Goal: Transaction & Acquisition: Purchase product/service

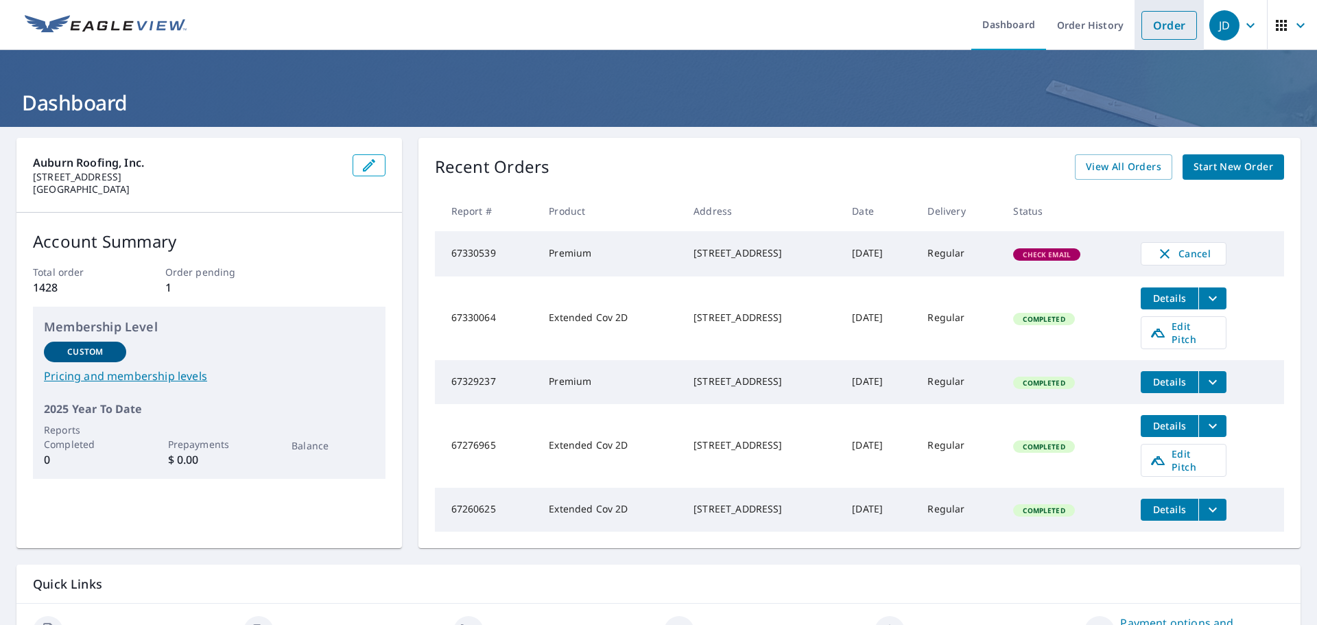
click at [1145, 20] on link "Order" at bounding box center [1170, 25] width 56 height 29
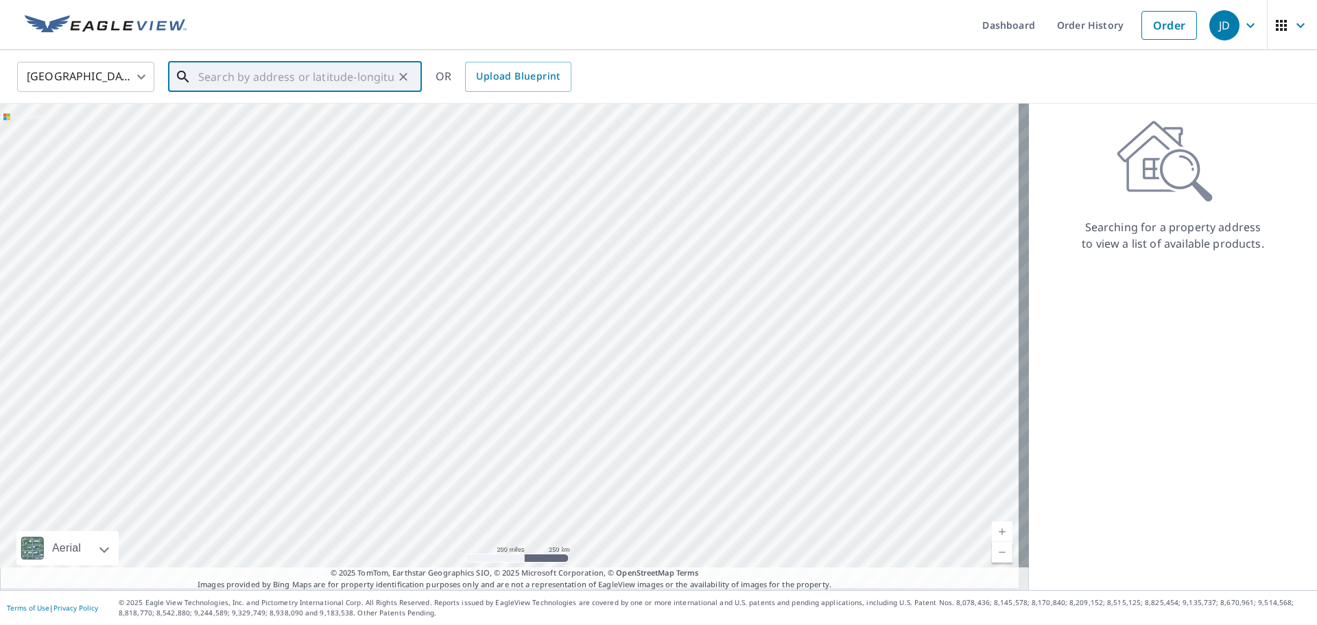
click at [250, 78] on input "text" at bounding box center [296, 77] width 196 height 38
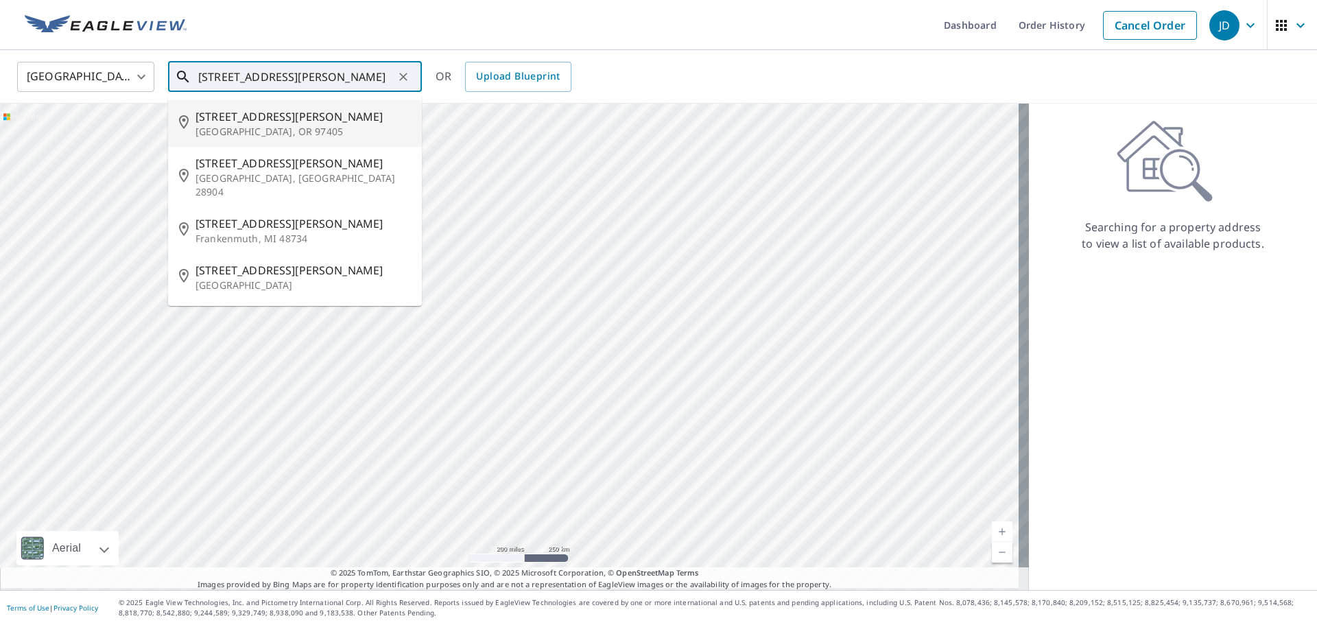
click at [268, 75] on input "[STREET_ADDRESS][PERSON_NAME]" at bounding box center [296, 77] width 196 height 38
type input "[STREET_ADDRESS][PERSON_NAME]"
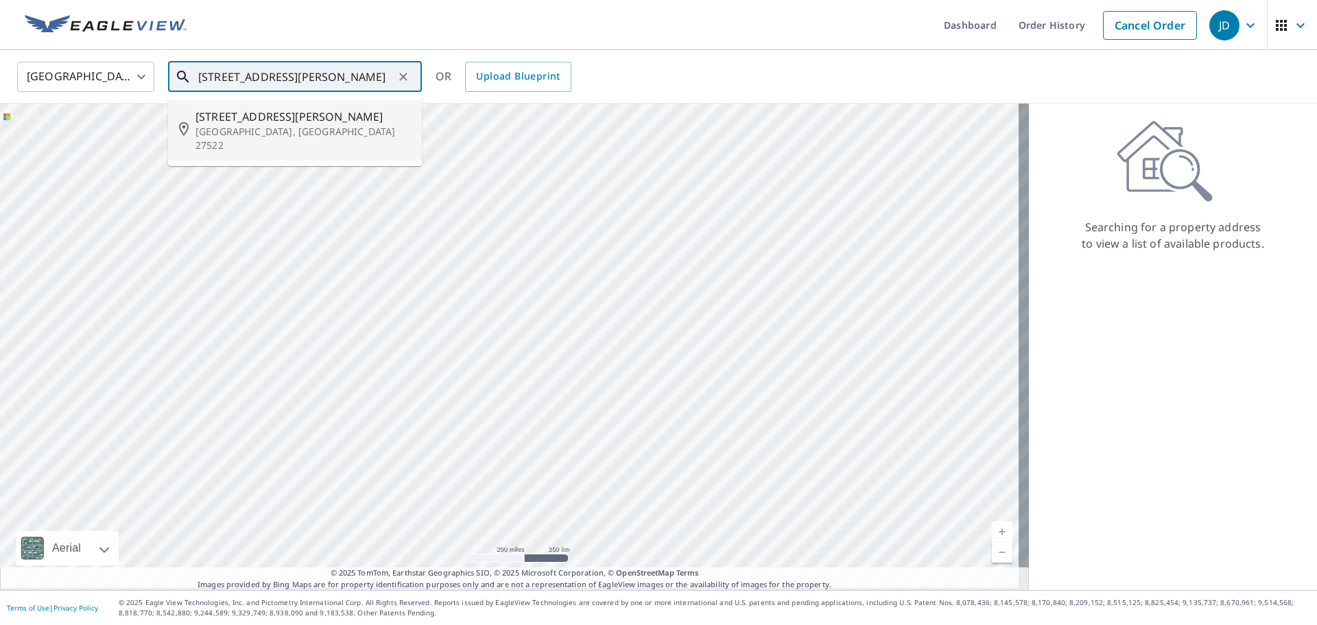
click at [399, 75] on icon "Clear" at bounding box center [403, 77] width 8 height 8
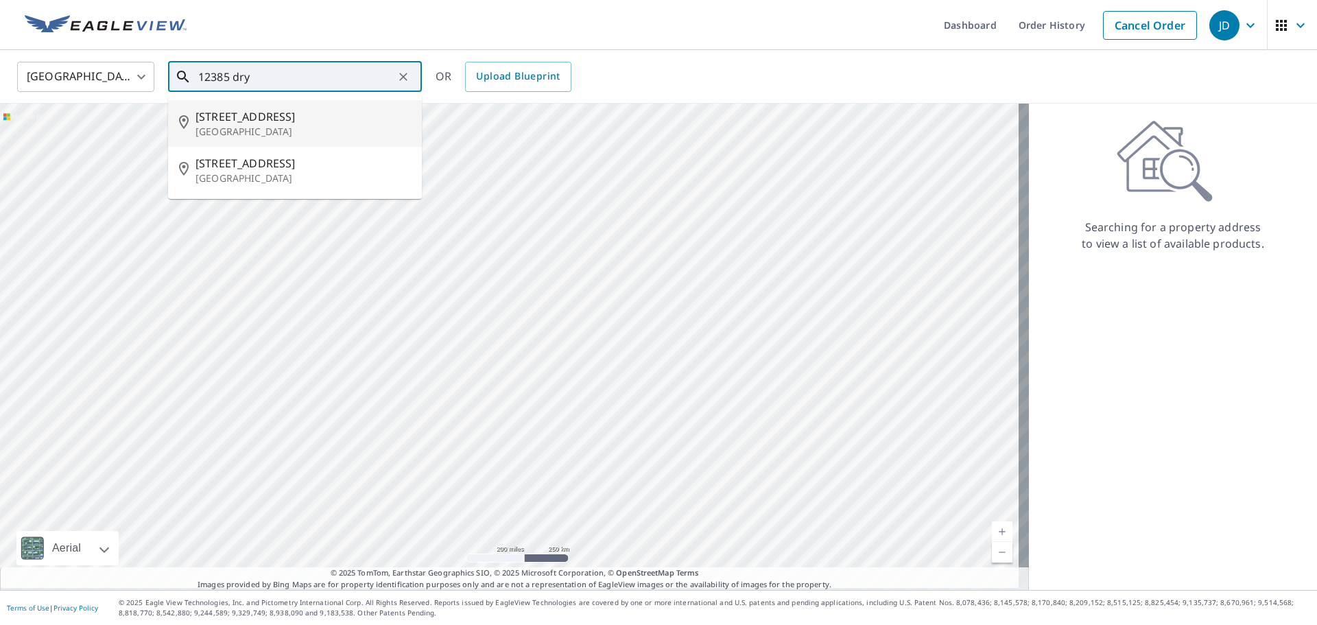
click at [240, 123] on span "[STREET_ADDRESS]" at bounding box center [303, 116] width 215 height 16
type input "[STREET_ADDRESS]"
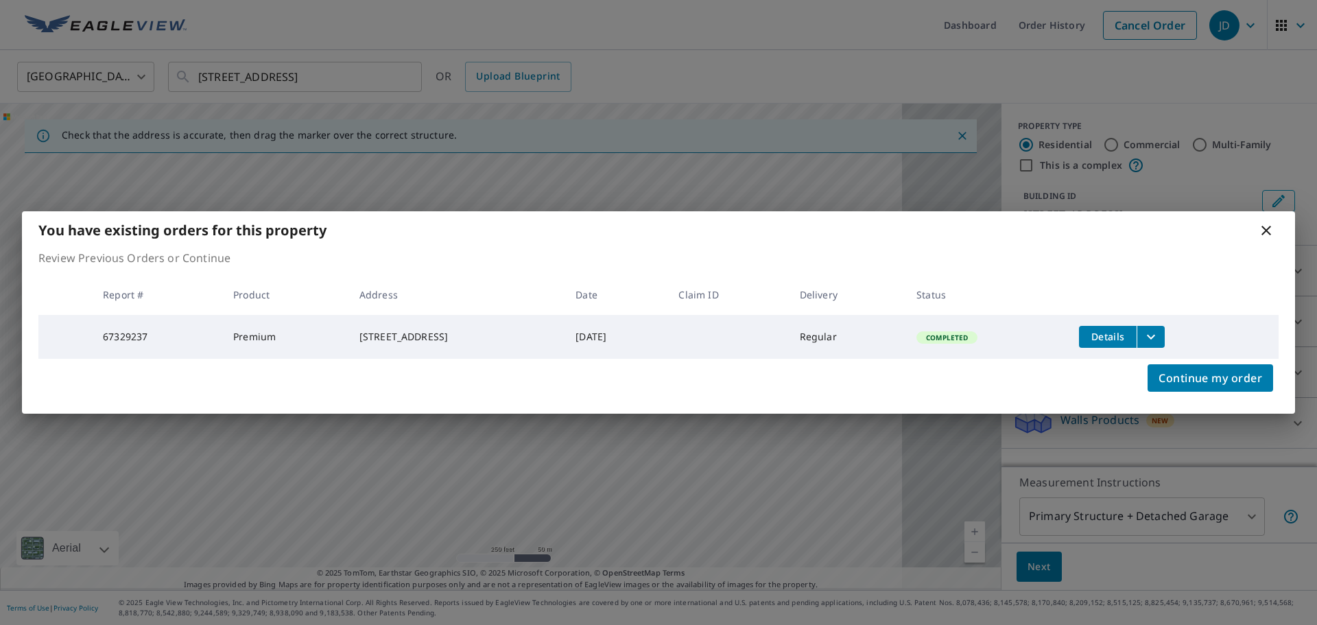
click at [1262, 226] on icon at bounding box center [1267, 231] width 10 height 10
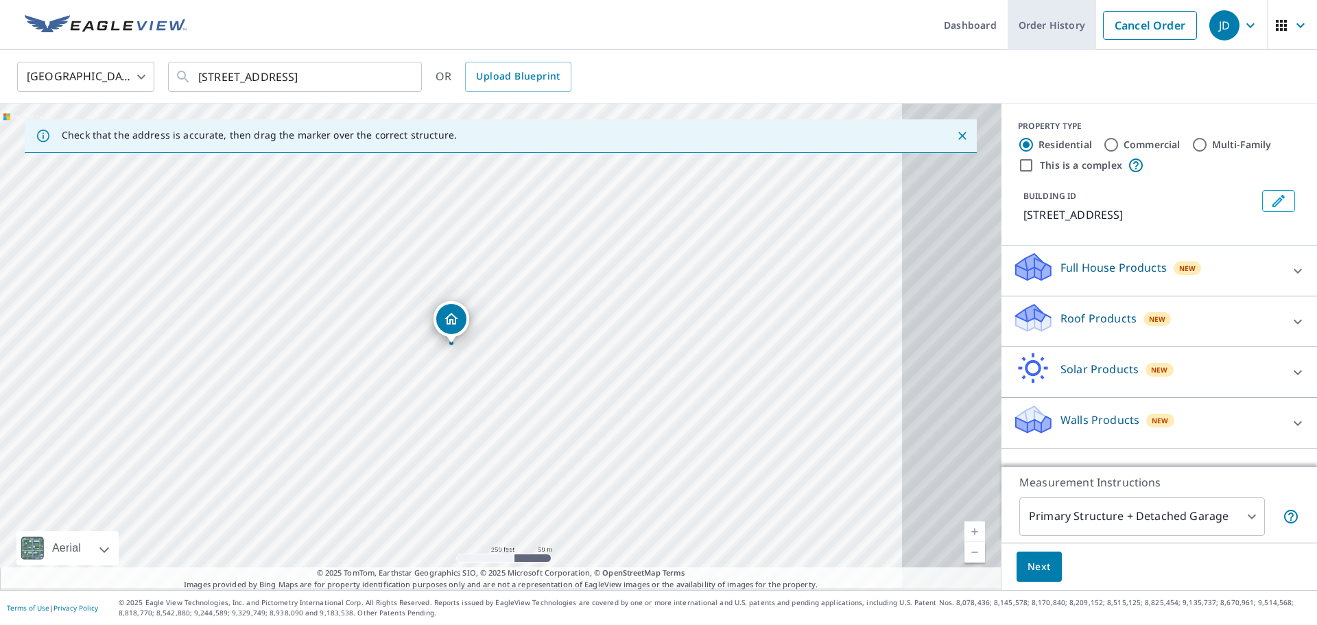
click at [1008, 23] on link "Order History" at bounding box center [1052, 25] width 89 height 50
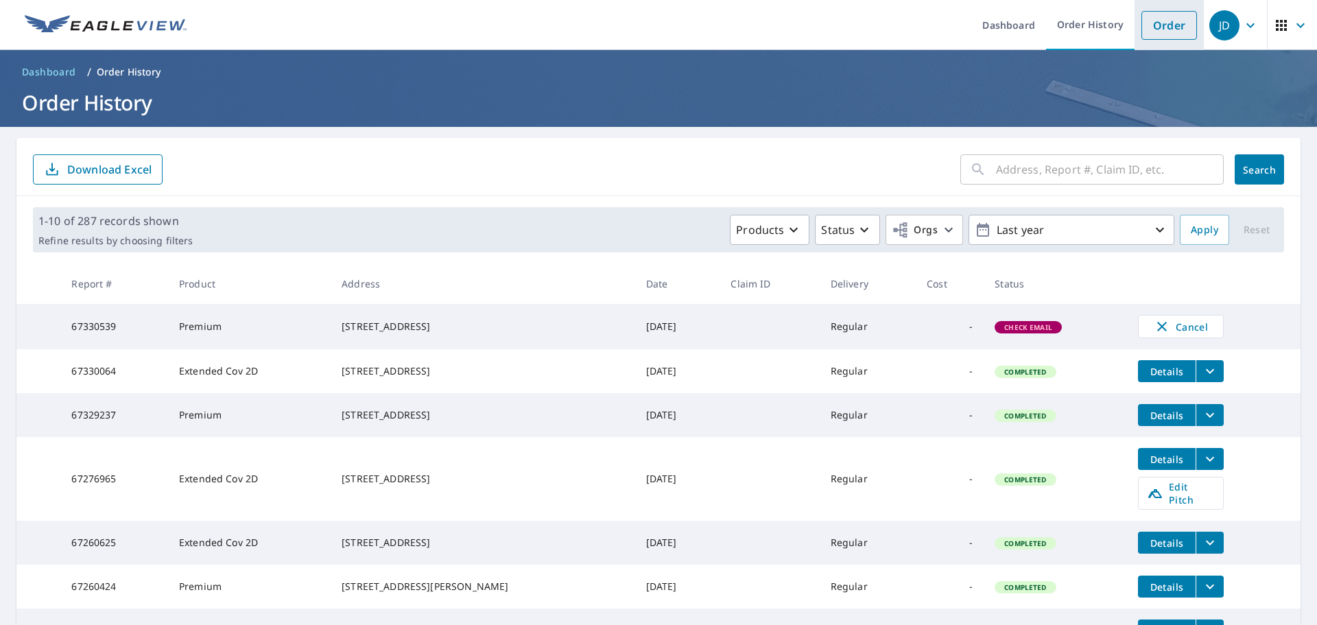
click at [1142, 28] on link "Order" at bounding box center [1170, 25] width 56 height 29
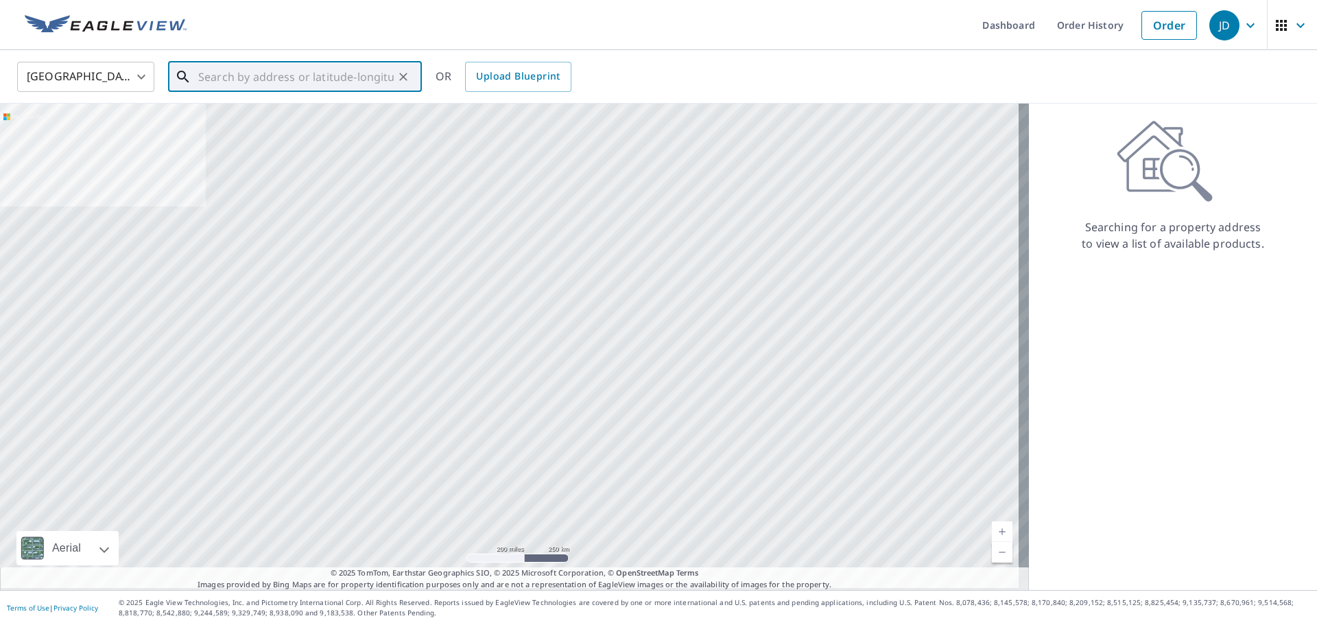
click at [228, 69] on input "text" at bounding box center [296, 77] width 196 height 38
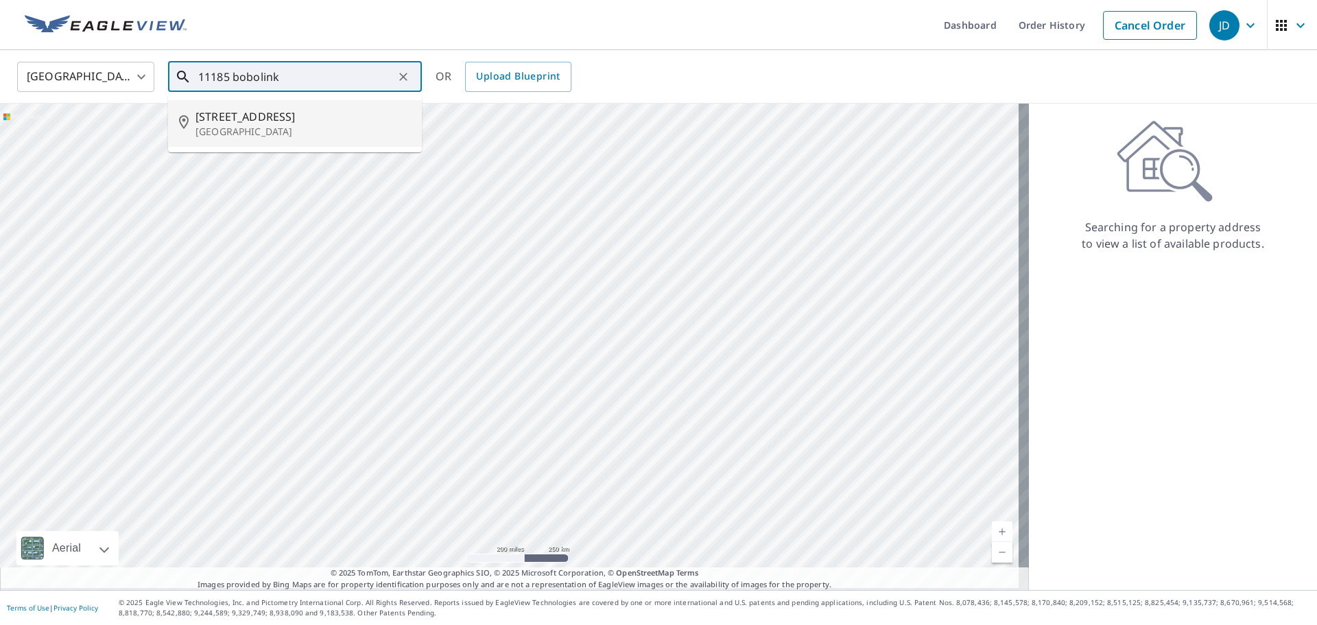
click at [256, 123] on span "[STREET_ADDRESS]" at bounding box center [303, 116] width 215 height 16
type input "[STREET_ADDRESS]"
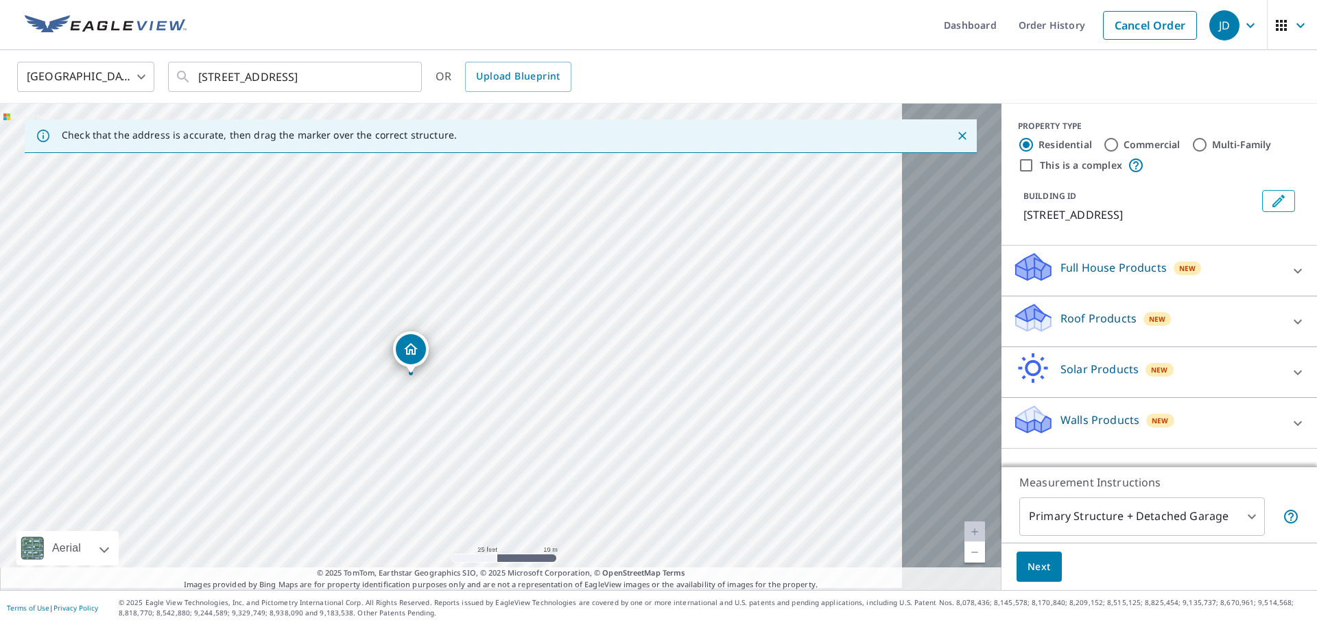
drag, startPoint x: 362, startPoint y: 213, endPoint x: 462, endPoint y: 292, distance: 127.6
click at [462, 292] on div "[STREET_ADDRESS]" at bounding box center [501, 347] width 1002 height 486
click at [1061, 310] on p "Roof Products" at bounding box center [1099, 318] width 76 height 16
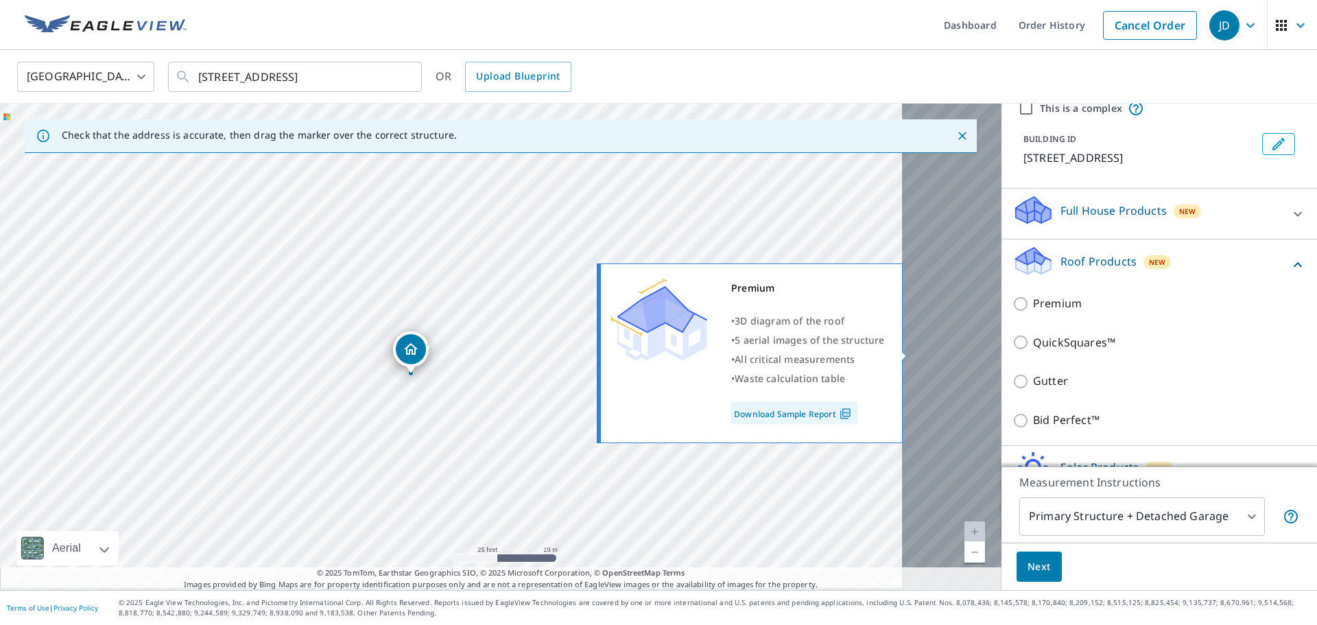
click at [1013, 312] on input "Premium" at bounding box center [1023, 304] width 21 height 16
checkbox input "true"
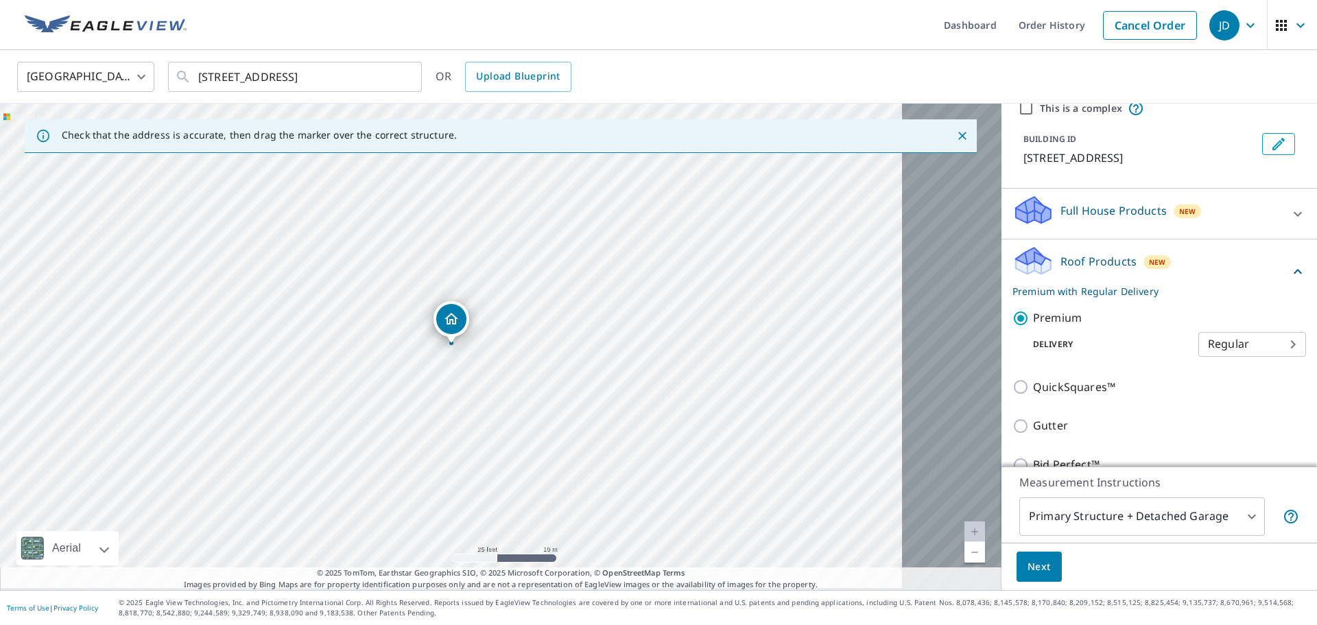
click at [1017, 552] on button "Next" at bounding box center [1039, 567] width 45 height 31
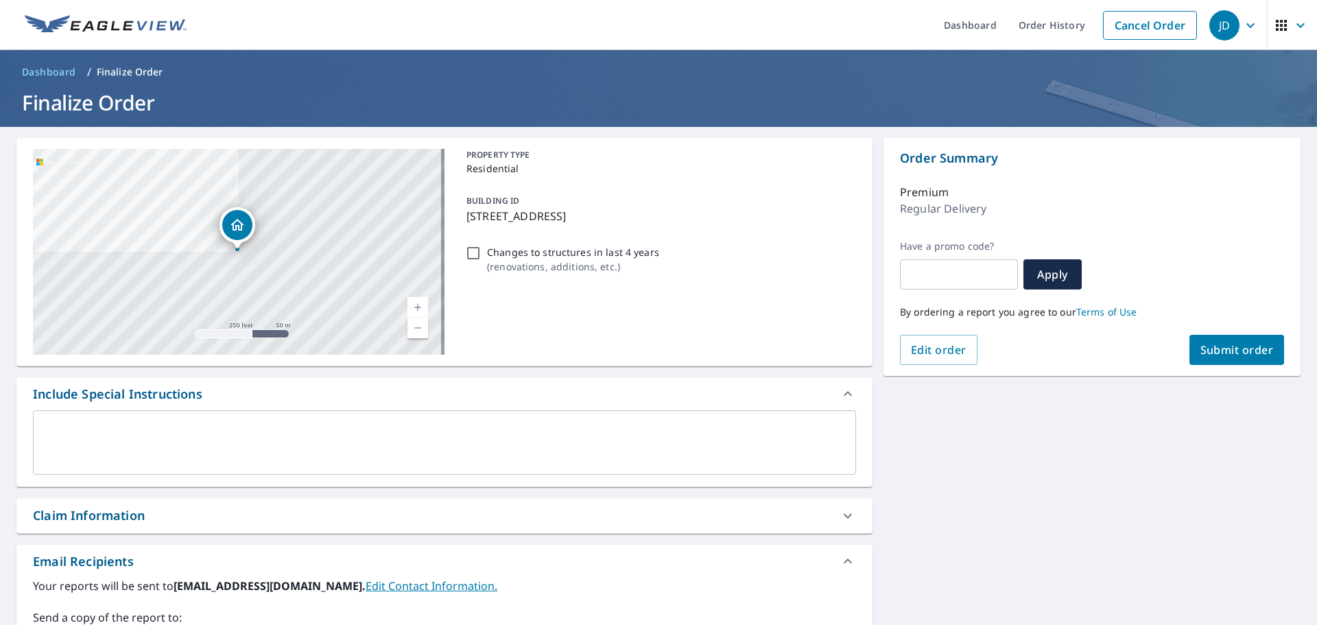
click at [1201, 348] on span "Submit order" at bounding box center [1237, 349] width 73 height 15
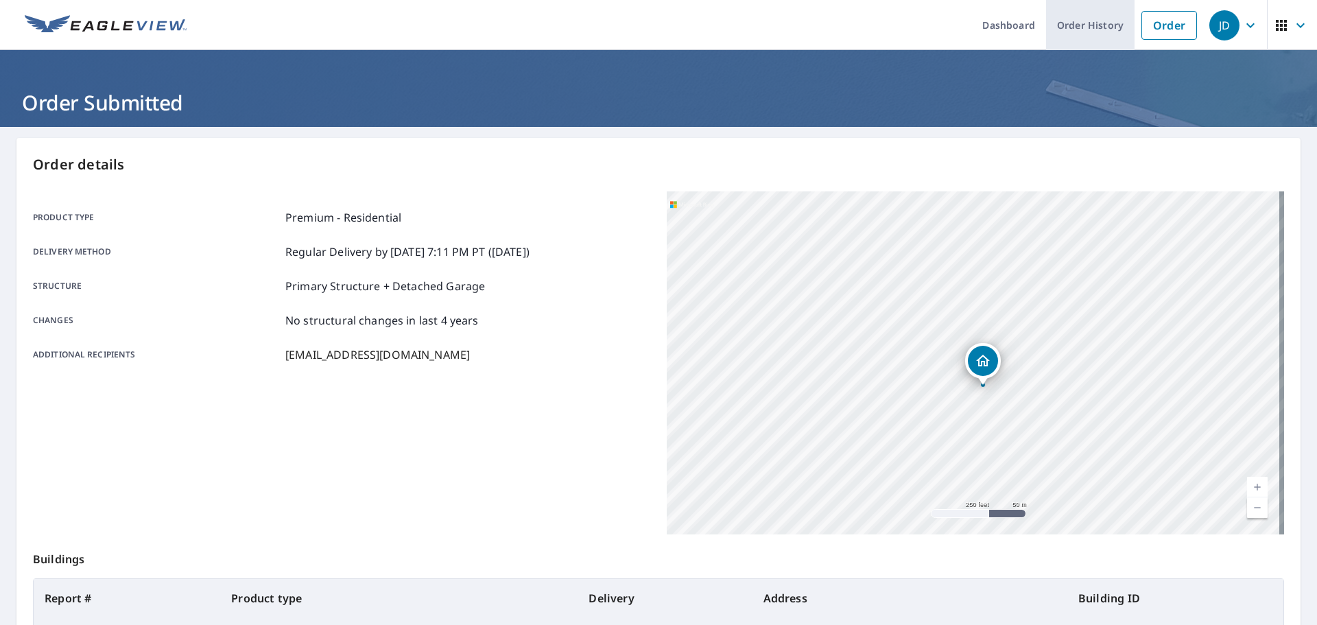
click at [1046, 22] on link "Order History" at bounding box center [1090, 25] width 89 height 50
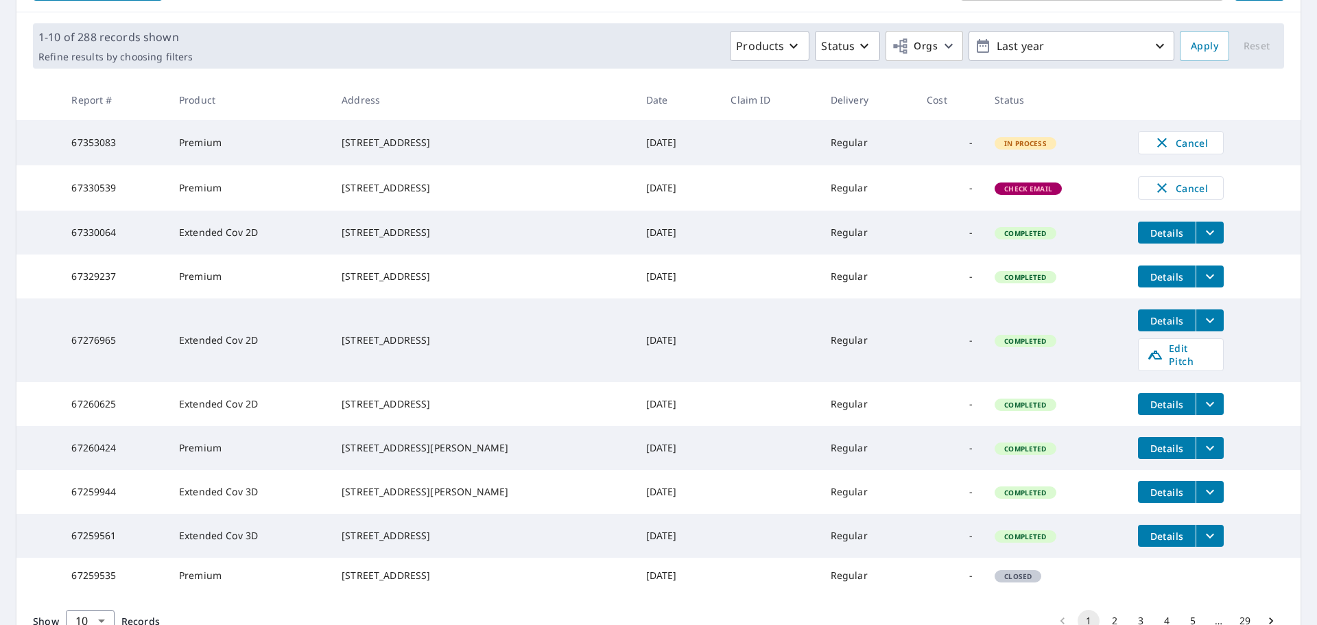
scroll to position [206, 0]
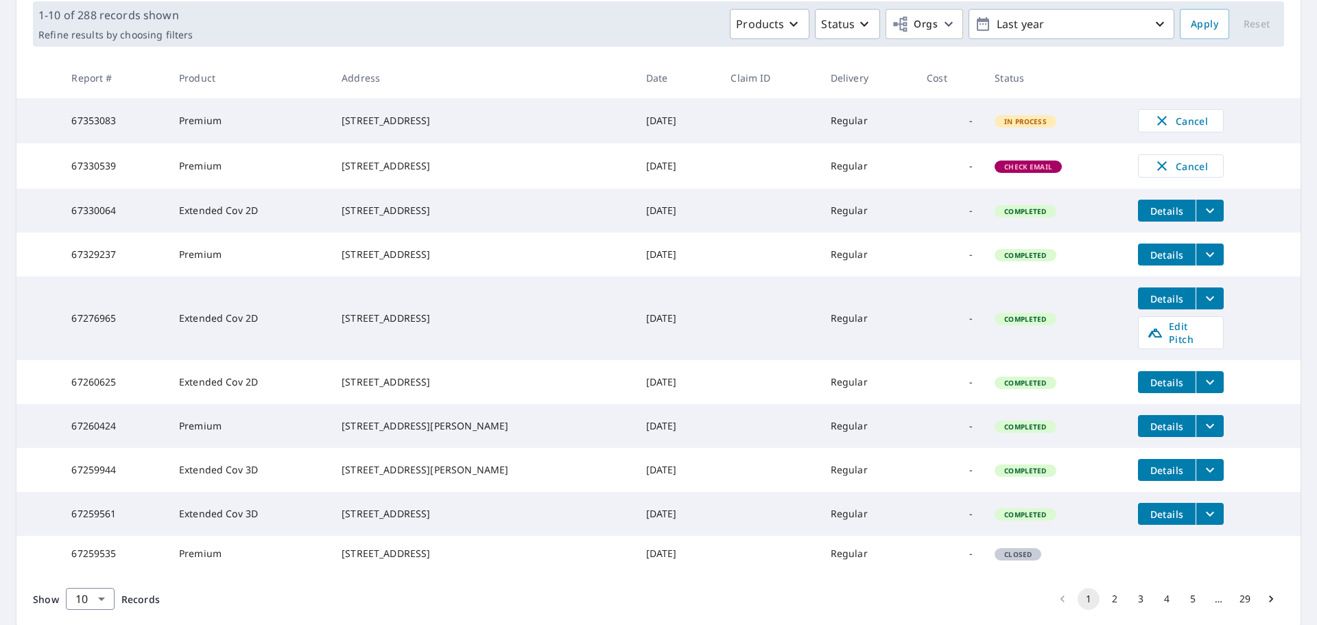
click at [1218, 307] on icon "filesDropdownBtn-67276965" at bounding box center [1210, 298] width 16 height 16
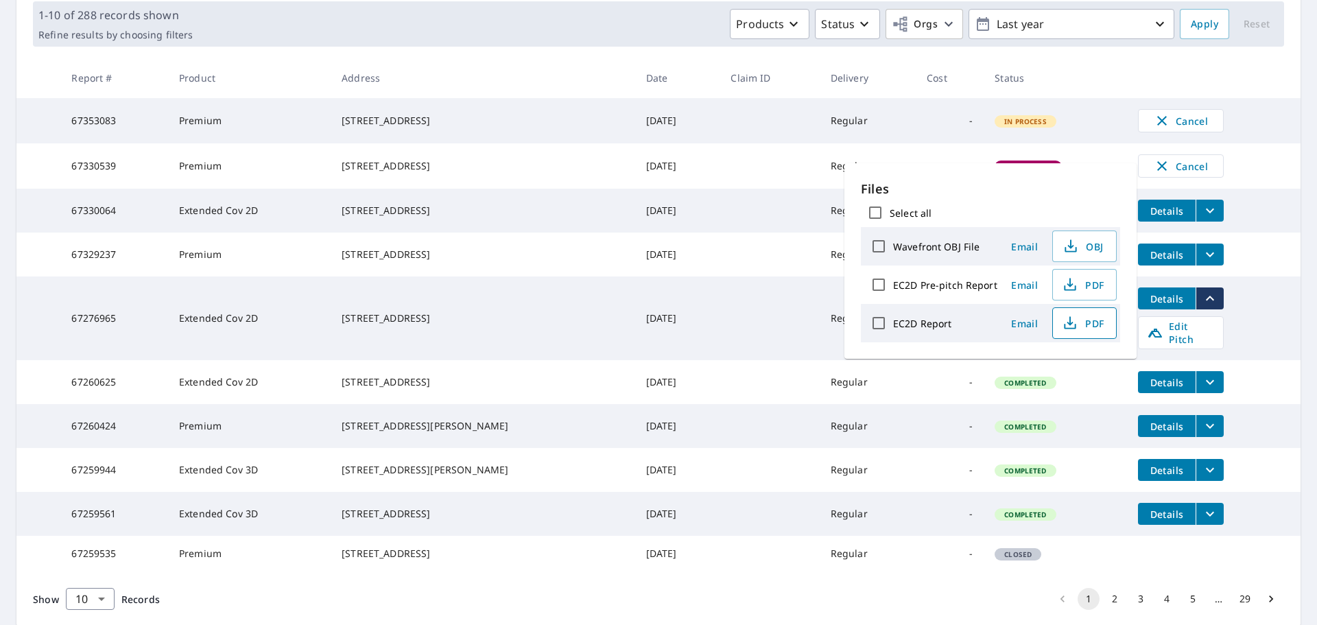
click at [1105, 331] on span "PDF" at bounding box center [1083, 323] width 44 height 16
